Goal: Task Accomplishment & Management: Manage account settings

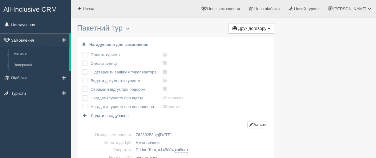
click at [26, 40] on link "Замовлення" at bounding box center [34, 40] width 69 height 14
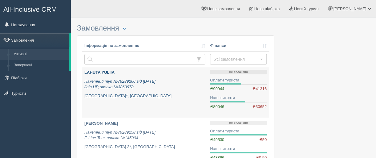
click at [102, 70] on b "LAHUTA YULIIA" at bounding box center [99, 72] width 30 height 5
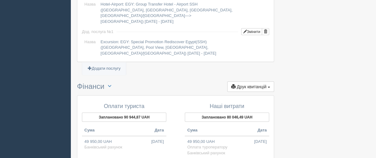
scroll to position [677, 0]
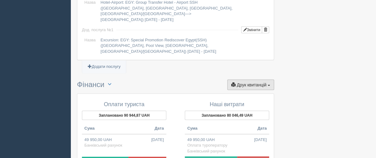
click at [257, 82] on span "Друк квитанцій" at bounding box center [252, 84] width 30 height 5
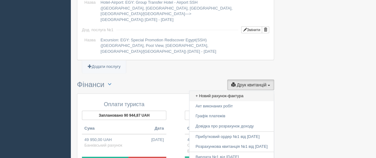
click at [225, 91] on link "+ Новий рахунок-фактура" at bounding box center [231, 96] width 84 height 10
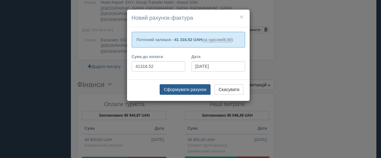
click at [180, 90] on button "Сформувати рахунок" at bounding box center [185, 89] width 51 height 10
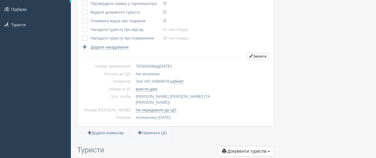
scroll to position [0, 0]
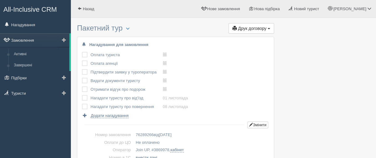
click at [28, 40] on link "Замовлення" at bounding box center [34, 40] width 69 height 14
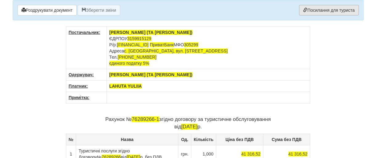
click at [333, 10] on link "Посилання для туриста" at bounding box center [328, 10] width 59 height 10
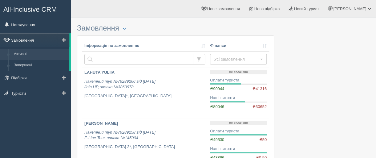
click at [31, 41] on link "Замовлення" at bounding box center [34, 40] width 69 height 14
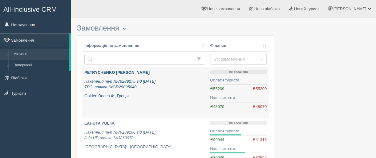
click at [105, 71] on b "PETRYCHENKO OLENA" at bounding box center [116, 72] width 65 height 5
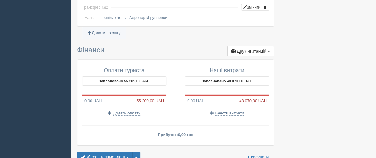
scroll to position [616, 0]
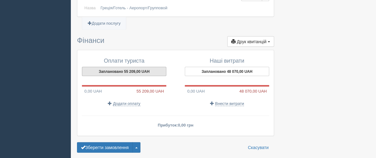
click at [121, 67] on button "Заплановано 55 209,00 UAH" at bounding box center [124, 71] width 84 height 9
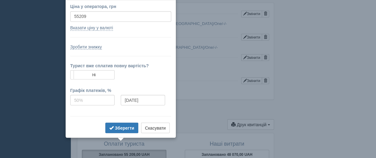
scroll to position [523, 0]
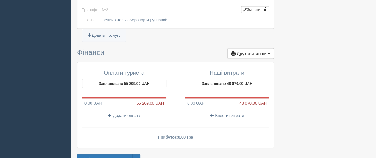
scroll to position [616, 0]
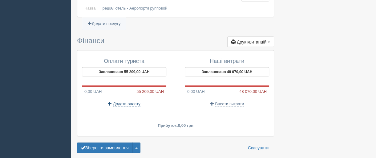
click at [122, 101] on span "Додати оплату" at bounding box center [126, 103] width 27 height 5
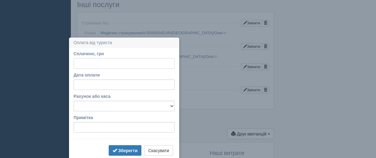
scroll to position [561, 0]
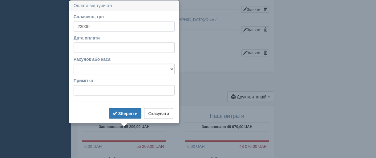
type input "23000"
click at [103, 48] on input "Дата оплати" at bounding box center [124, 47] width 101 height 10
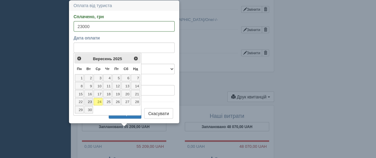
click at [89, 98] on link "23" at bounding box center [88, 101] width 9 height 7
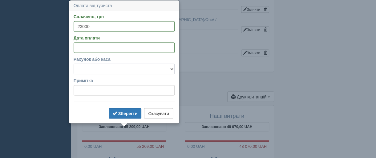
click at [94, 69] on select "Банківський рахунок Готівкова каса" at bounding box center [124, 68] width 101 height 10
select select "2234"
click at [74, 63] on select "Банківський рахунок Готівкова каса" at bounding box center [124, 68] width 101 height 10
click at [125, 113] on b "Зберегти" at bounding box center [127, 113] width 19 height 5
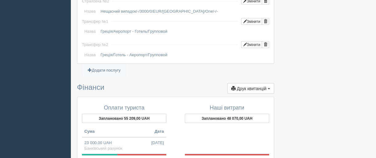
scroll to position [592, 0]
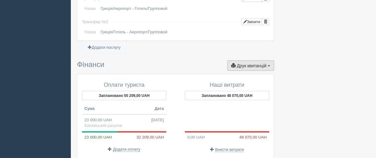
click at [251, 63] on span "Друк квитанцій" at bounding box center [252, 65] width 30 height 5
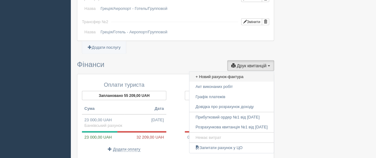
click at [212, 72] on link "+ Новий рахунок-фактура" at bounding box center [231, 77] width 84 height 10
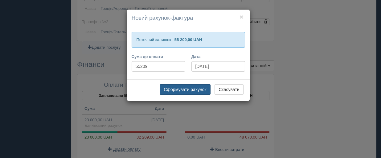
click at [181, 88] on button "Сформувати рахунок" at bounding box center [185, 89] width 51 height 10
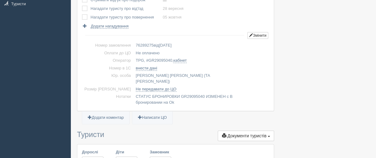
scroll to position [0, 0]
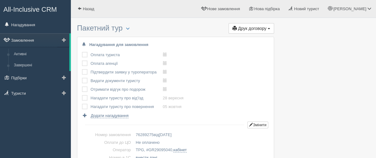
click at [27, 41] on link "Замовлення" at bounding box center [34, 40] width 69 height 14
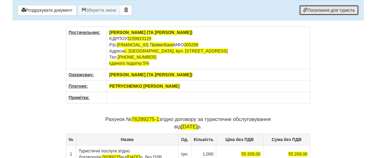
click at [320, 8] on link "Посилання для туриста" at bounding box center [328, 10] width 59 height 10
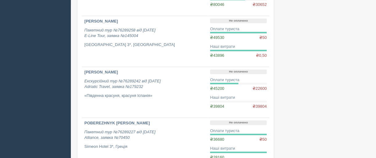
scroll to position [154, 0]
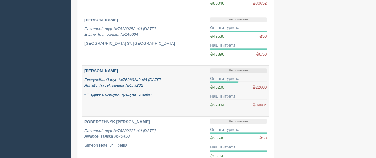
click at [118, 71] on b "[PERSON_NAME]" at bounding box center [101, 70] width 34 height 5
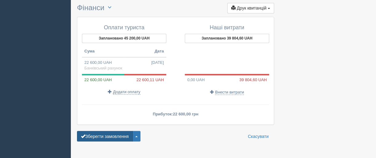
scroll to position [462, 0]
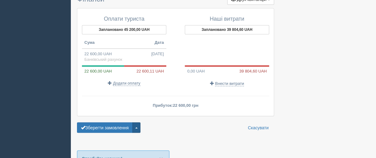
click at [138, 127] on span "button" at bounding box center [136, 127] width 2 height 1
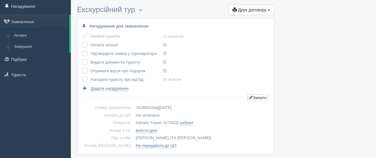
scroll to position [0, 0]
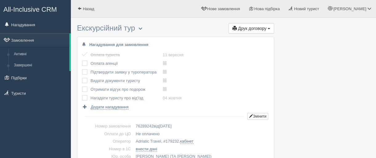
click at [142, 27] on span "button" at bounding box center [140, 28] width 4 height 4
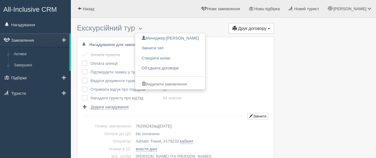
click at [23, 40] on link "Замовлення" at bounding box center [34, 40] width 69 height 14
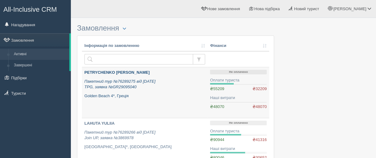
click at [99, 71] on b "PETRYCHENKO [PERSON_NAME]" at bounding box center [116, 72] width 65 height 5
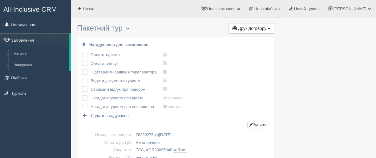
click at [129, 27] on span "button" at bounding box center [128, 28] width 4 height 4
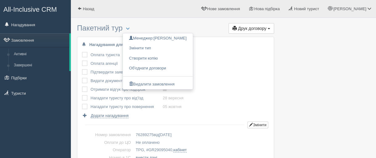
click at [235, 70] on div "Оплата туриста виконано! Оплата агенції виконано! Підтвердити заявку у туропера…" at bounding box center [175, 85] width 187 height 68
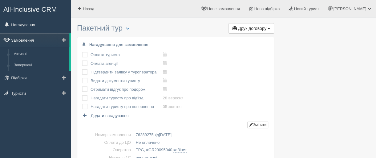
click at [19, 43] on link "Замовлення" at bounding box center [34, 40] width 69 height 14
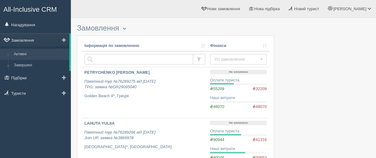
click at [20, 39] on link "Замовлення" at bounding box center [34, 40] width 69 height 14
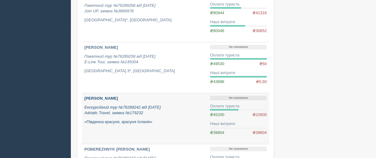
scroll to position [62, 0]
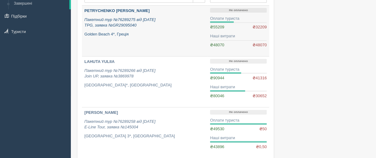
click at [99, 8] on b "PETRYCHENKO [PERSON_NAME]" at bounding box center [116, 10] width 65 height 5
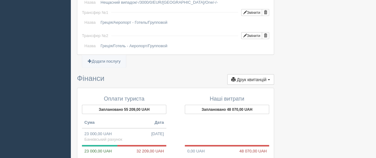
scroll to position [616, 0]
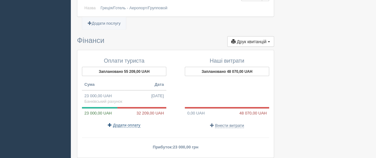
click at [130, 123] on span "Додати оплату" at bounding box center [126, 125] width 27 height 5
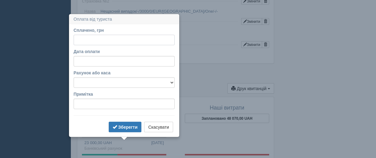
scroll to position [583, 0]
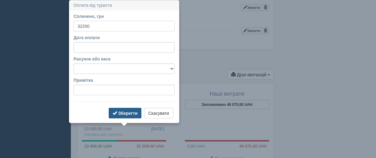
type input "32200"
click at [124, 112] on b "Зберегти" at bounding box center [127, 113] width 19 height 5
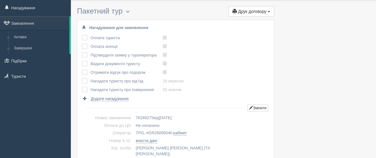
scroll to position [0, 0]
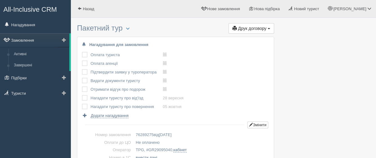
click at [21, 38] on link "Замовлення" at bounding box center [34, 40] width 69 height 14
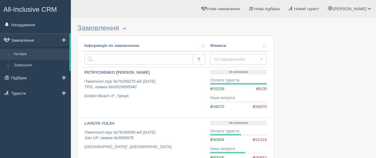
click at [25, 38] on link "Замовлення" at bounding box center [34, 40] width 69 height 14
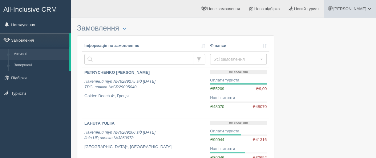
click at [358, 10] on span "[PERSON_NAME]" at bounding box center [349, 8] width 33 height 5
click at [325, 80] on link "Вихід" at bounding box center [342, 79] width 67 height 13
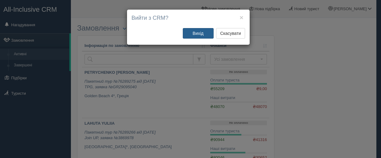
click at [195, 32] on button "Вихід" at bounding box center [198, 33] width 31 height 10
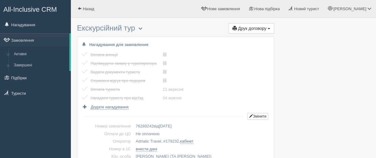
click at [142, 27] on span "button" at bounding box center [140, 28] width 4 height 4
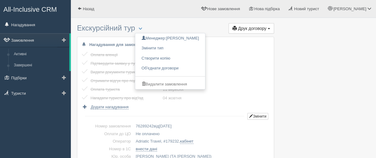
click at [20, 38] on link "Замовлення" at bounding box center [34, 40] width 69 height 14
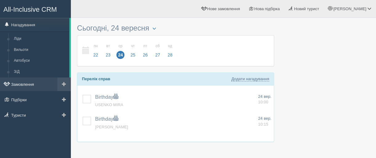
click at [22, 85] on link "Замовлення" at bounding box center [35, 84] width 71 height 14
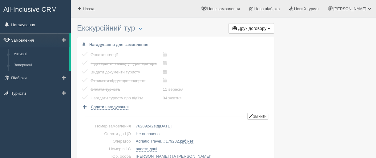
click at [30, 40] on link "Замовлення" at bounding box center [34, 40] width 69 height 14
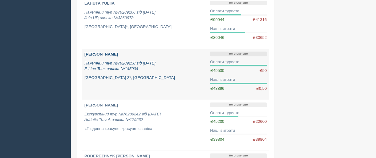
scroll to position [154, 0]
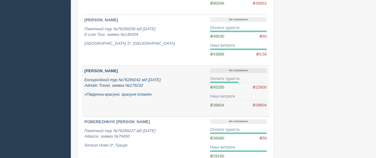
click at [98, 70] on b "[PERSON_NAME]" at bounding box center [101, 70] width 34 height 5
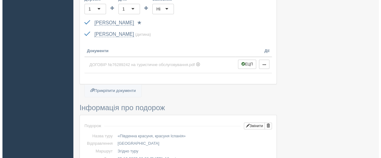
scroll to position [277, 0]
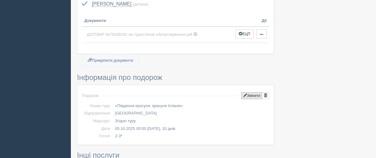
click at [248, 95] on button "Змінити" at bounding box center [251, 95] width 21 height 7
radio input"] "true"
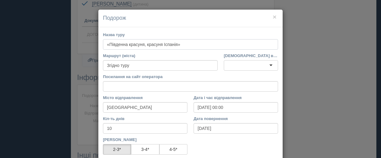
click at [179, 44] on input "«Південна красуня, красуня Іспанія»" at bounding box center [190, 44] width 175 height 10
type input "«"
click at [273, 15] on button "×" at bounding box center [275, 17] width 4 height 6
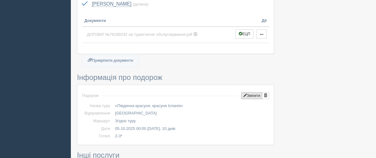
click at [254, 93] on button "Змінити" at bounding box center [251, 95] width 21 height 7
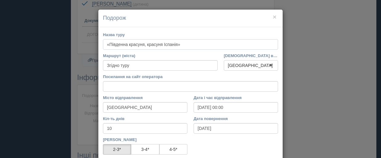
click at [184, 43] on input "«Південна красуня, красуня Іспанія»" at bounding box center [190, 44] width 175 height 10
type input "«"
click at [122, 45] on input "Назва туру" at bounding box center [190, 44] width 175 height 10
paste input "«Еліксир кохання або 3 дні в [GEOGRAPHIC_DATA]: [GEOGRAPHIC_DATA] та Нормандія …"
type input "«Еліксир кохання або 3 дні в [GEOGRAPHIC_DATA]: [GEOGRAPHIC_DATA] та Нормандія …"
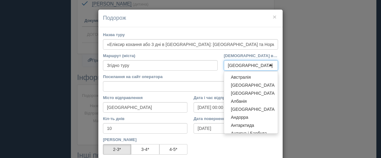
click at [235, 68] on div "Іспанія" at bounding box center [250, 65] width 45 height 6
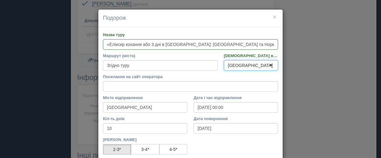
scroll to position [31, 0]
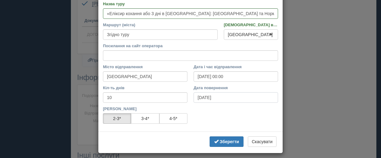
click at [220, 97] on input "14.10.2025" at bounding box center [235, 97] width 84 height 10
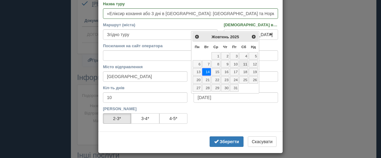
click at [247, 63] on link "11" at bounding box center [243, 63] width 9 height 7
type input "7"
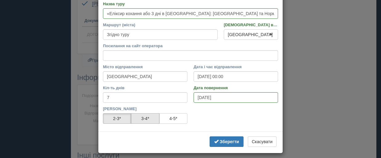
click at [135, 115] on label "3-4*" at bounding box center [145, 118] width 28 height 10
radio input"] "true"
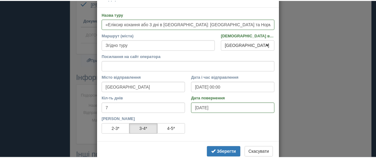
scroll to position [34, 0]
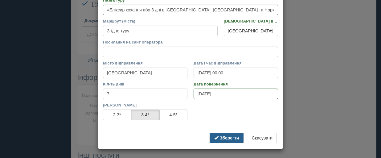
click at [220, 137] on b "Зберегти" at bounding box center [229, 137] width 19 height 5
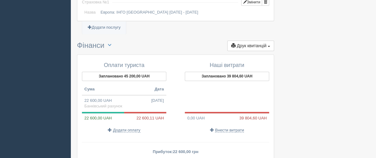
scroll to position [462, 0]
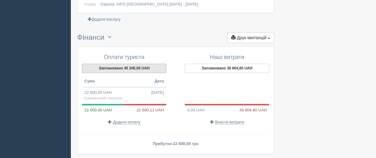
click at [123, 63] on button "Заплановано 45 200,00 UAH" at bounding box center [124, 67] width 84 height 9
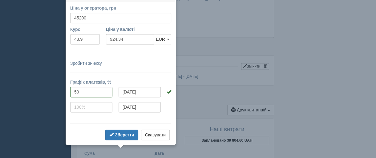
scroll to position [381, 0]
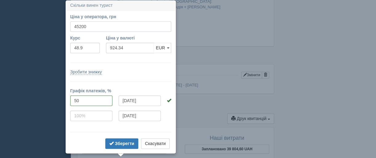
click at [98, 24] on input "45200" at bounding box center [120, 26] width 101 height 10
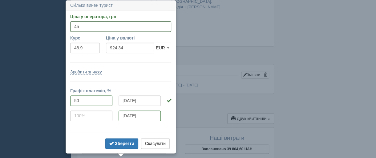
type input "4"
type input "39512"
type input "808.02"
click at [88, 102] on input "50" at bounding box center [91, 100] width 42 height 10
type input "5"
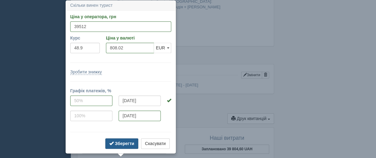
click at [122, 143] on b "Зберегти" at bounding box center [124, 143] width 19 height 5
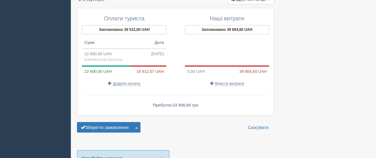
scroll to position [535, 0]
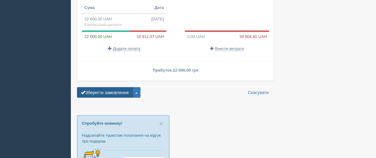
click at [116, 88] on button "Зберегти замовлення" at bounding box center [105, 92] width 56 height 10
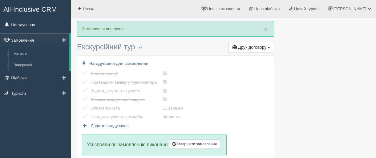
click at [24, 40] on link "Замовлення" at bounding box center [34, 40] width 69 height 14
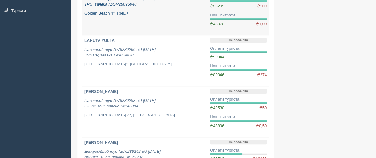
scroll to position [92, 0]
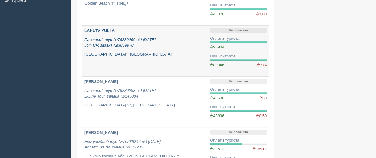
click at [105, 31] on b "LAHUTA YULIIA" at bounding box center [99, 30] width 30 height 5
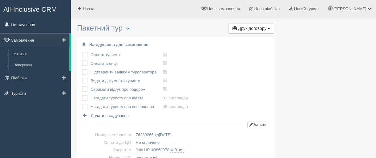
click at [22, 40] on link "Замовлення" at bounding box center [34, 40] width 69 height 14
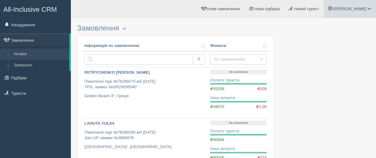
click at [358, 7] on span "[PERSON_NAME]" at bounding box center [349, 8] width 33 height 5
click at [327, 77] on link "Вихід" at bounding box center [342, 79] width 67 height 13
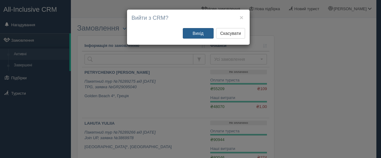
click at [196, 33] on button "Вихід" at bounding box center [198, 33] width 31 height 10
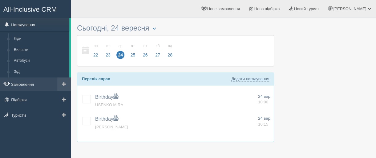
click at [29, 84] on link "Замовлення" at bounding box center [35, 84] width 71 height 14
